Goal: Transaction & Acquisition: Obtain resource

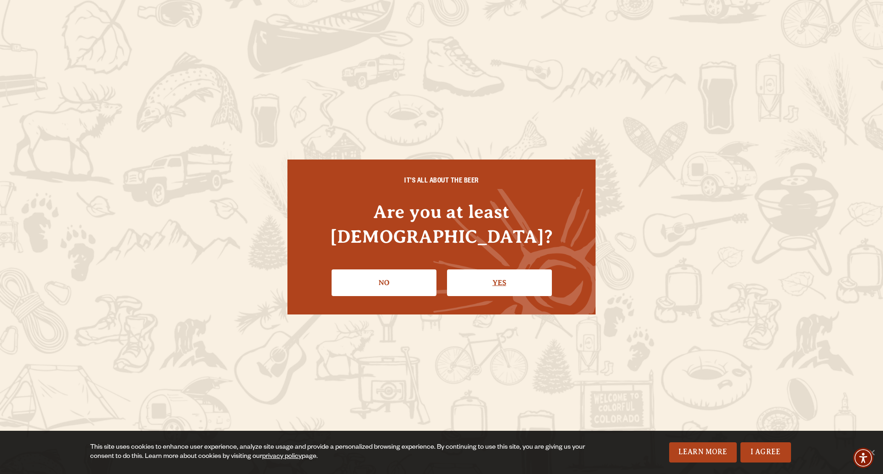
click at [480, 273] on link "Yes" at bounding box center [499, 282] width 105 height 27
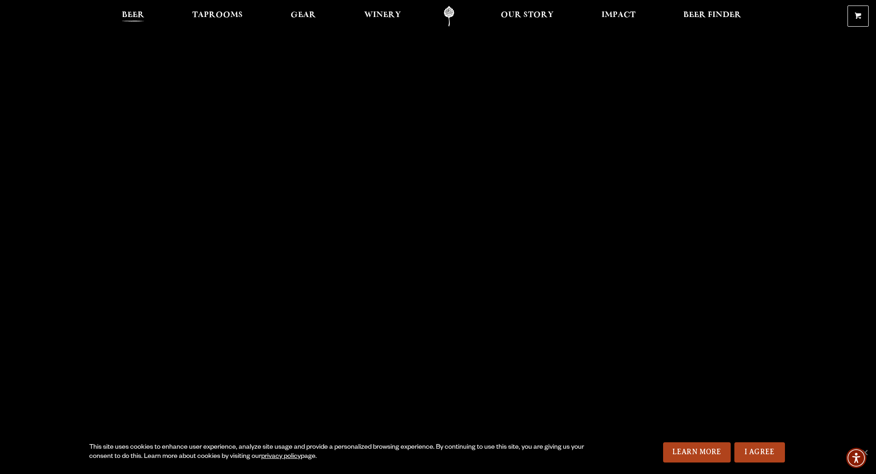
click at [138, 19] on span "Beer" at bounding box center [133, 14] width 23 height 7
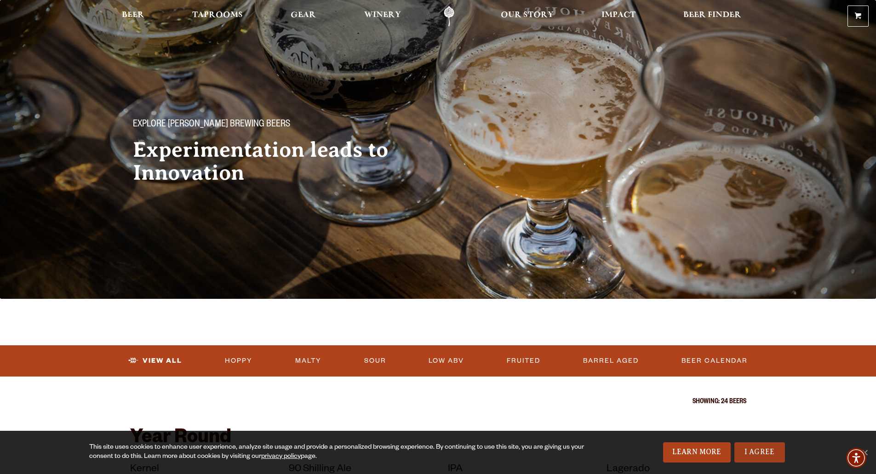
click at [769, 450] on link "I Agree" at bounding box center [759, 452] width 51 height 20
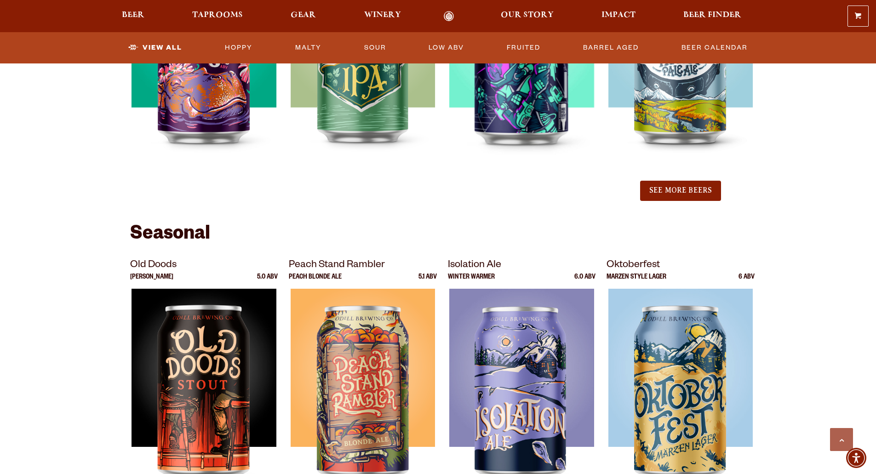
scroll to position [1103, 0]
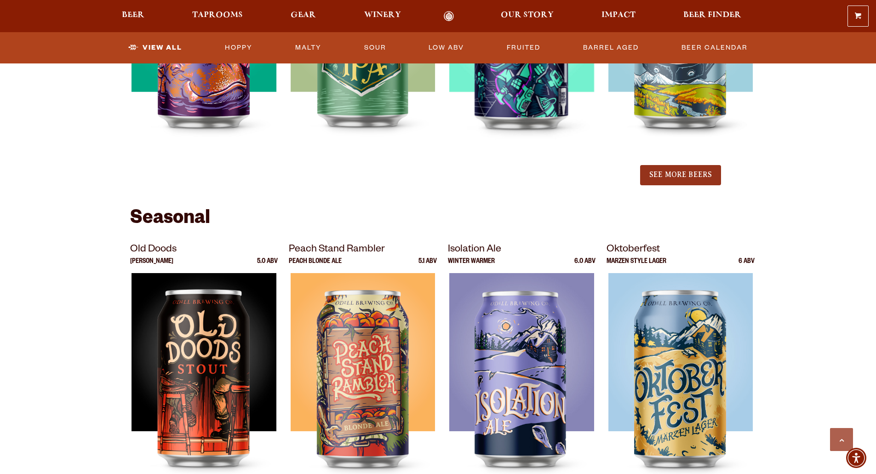
click at [700, 173] on button "See More Beers" at bounding box center [680, 175] width 81 height 20
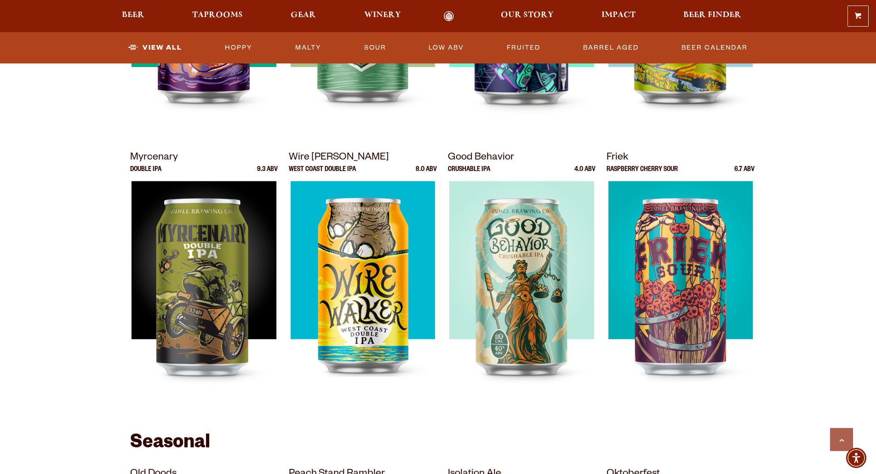
scroll to position [1149, 0]
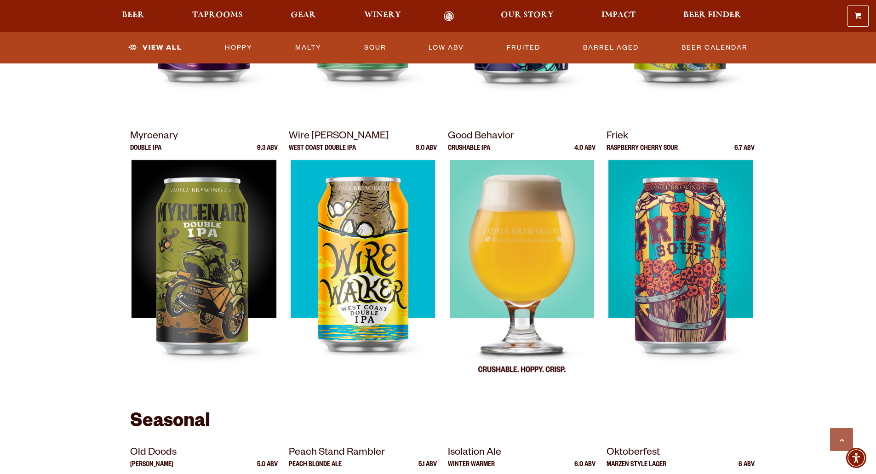
click at [541, 237] on img at bounding box center [521, 275] width 145 height 230
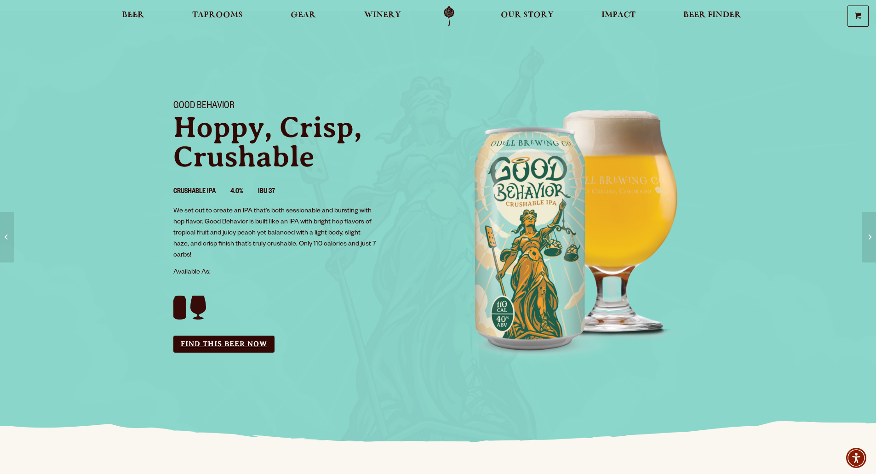
click at [243, 349] on link "Find this Beer Now" at bounding box center [223, 344] width 101 height 17
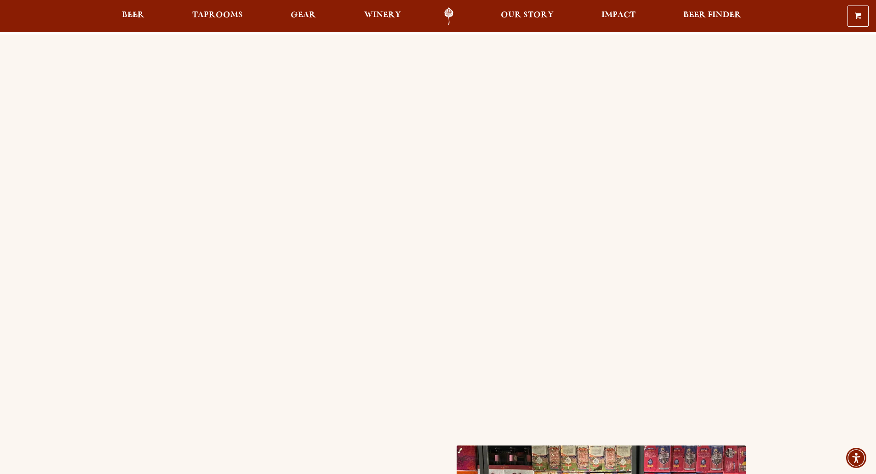
scroll to position [46, 0]
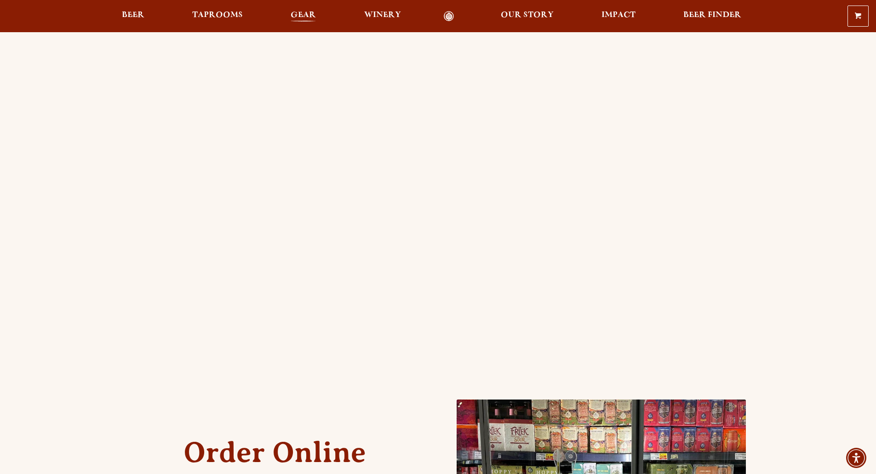
click at [294, 11] on span "Gear" at bounding box center [303, 14] width 25 height 7
